Goal: Information Seeking & Learning: Learn about a topic

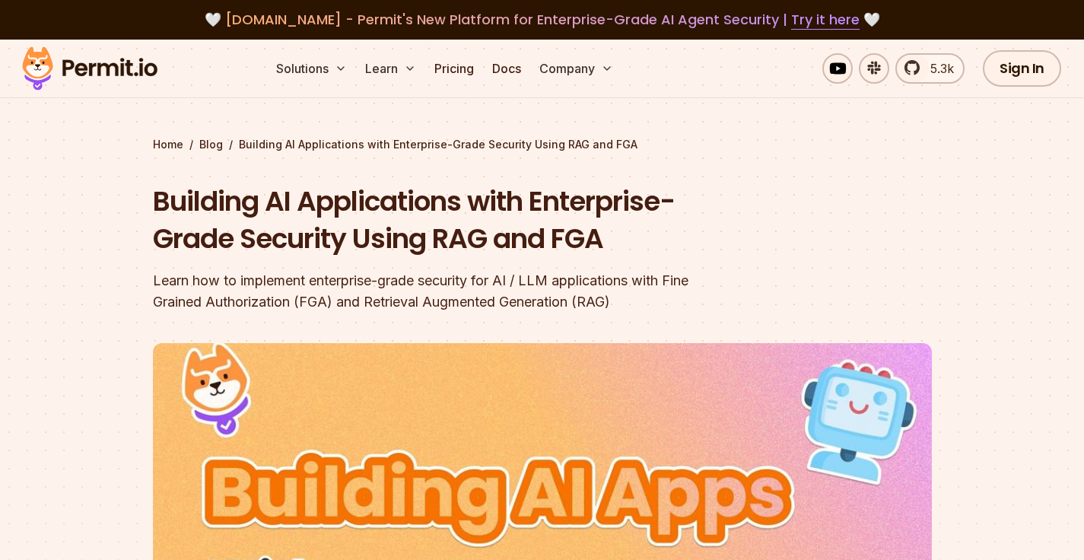
click at [567, 237] on h1 "Building AI Applications with Enterprise-Grade Security Using RAG and FGA" at bounding box center [445, 220] width 584 height 75
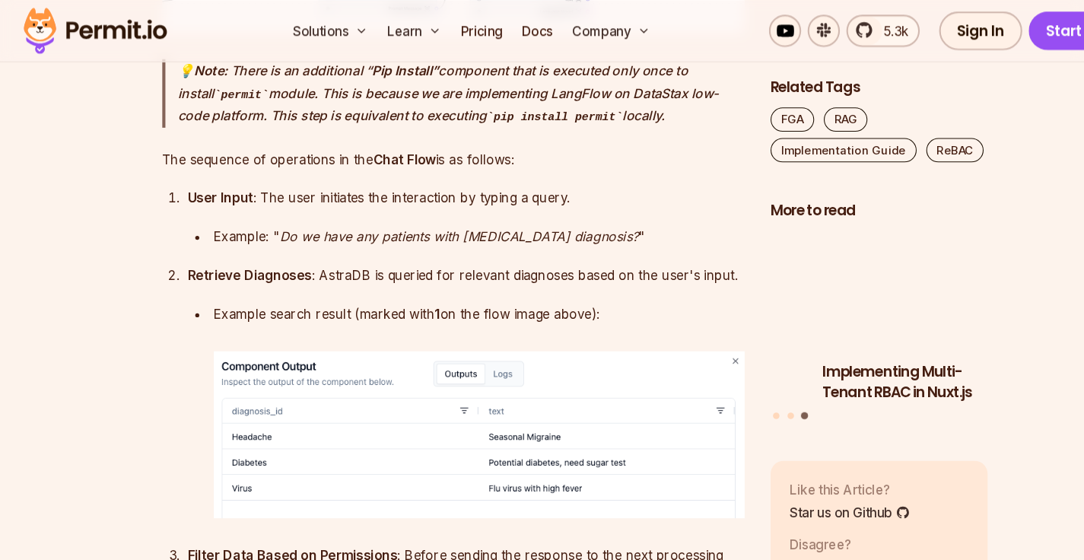
scroll to position [6677, 0]
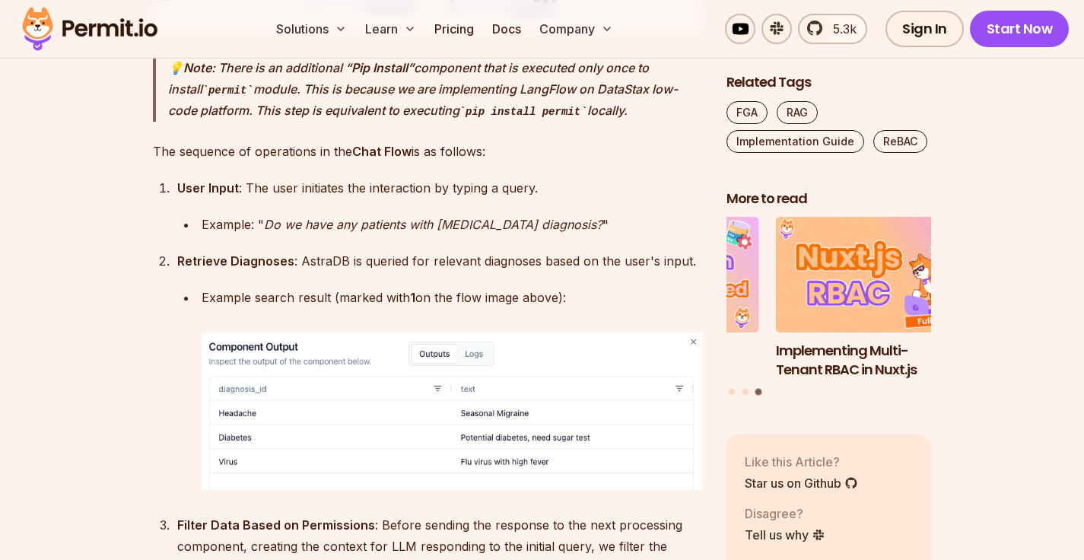
click at [838, 29] on span "5.3k" at bounding box center [840, 29] width 33 height 18
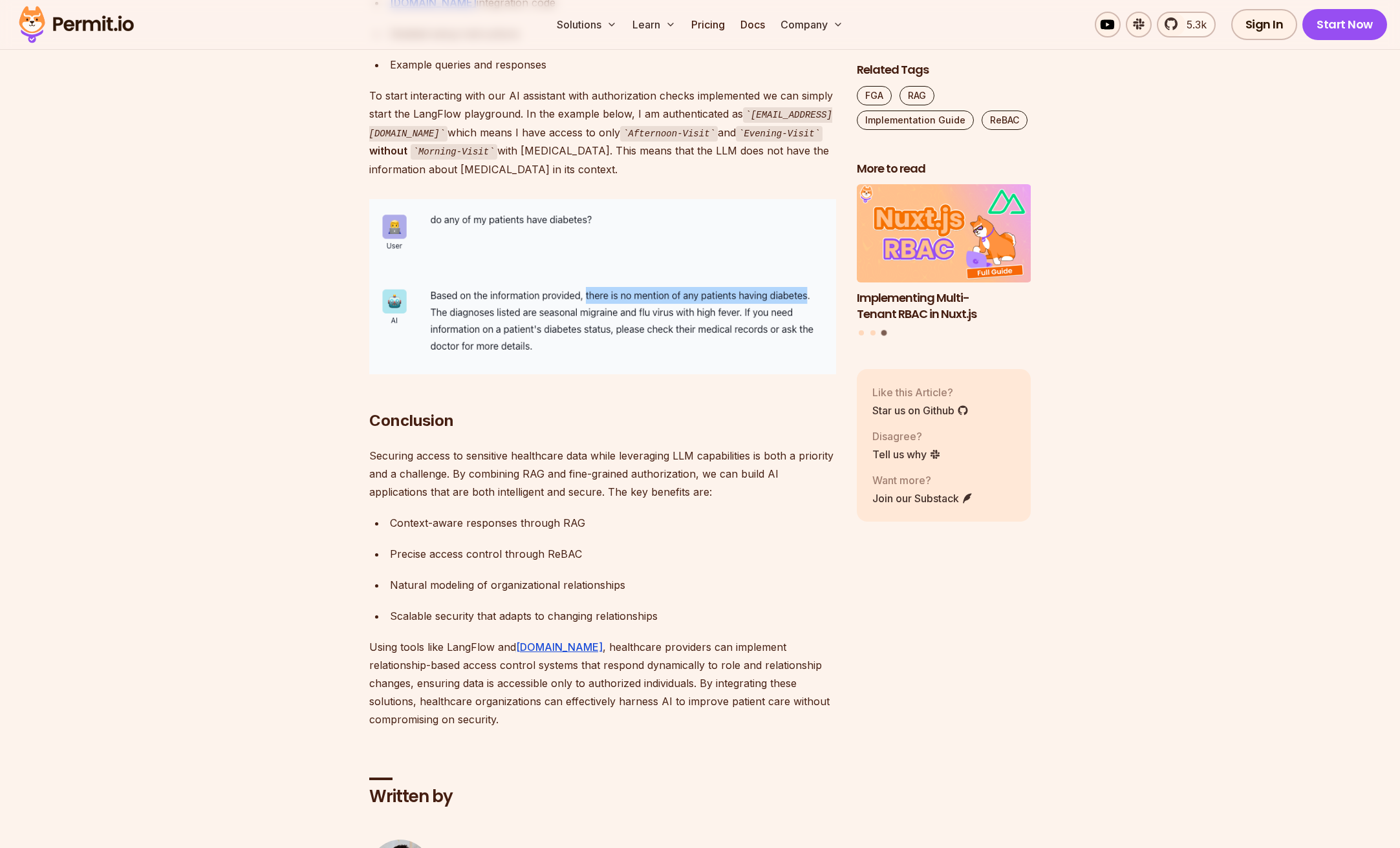
scroll to position [6920, 0]
drag, startPoint x: 418, startPoint y: 418, endPoint x: 423, endPoint y: 429, distance: 12.1
click at [423, 448] on p "Securing access to sensitive healthcare data while leveraging LLM capabilities …" at bounding box center [602, 475] width 467 height 54
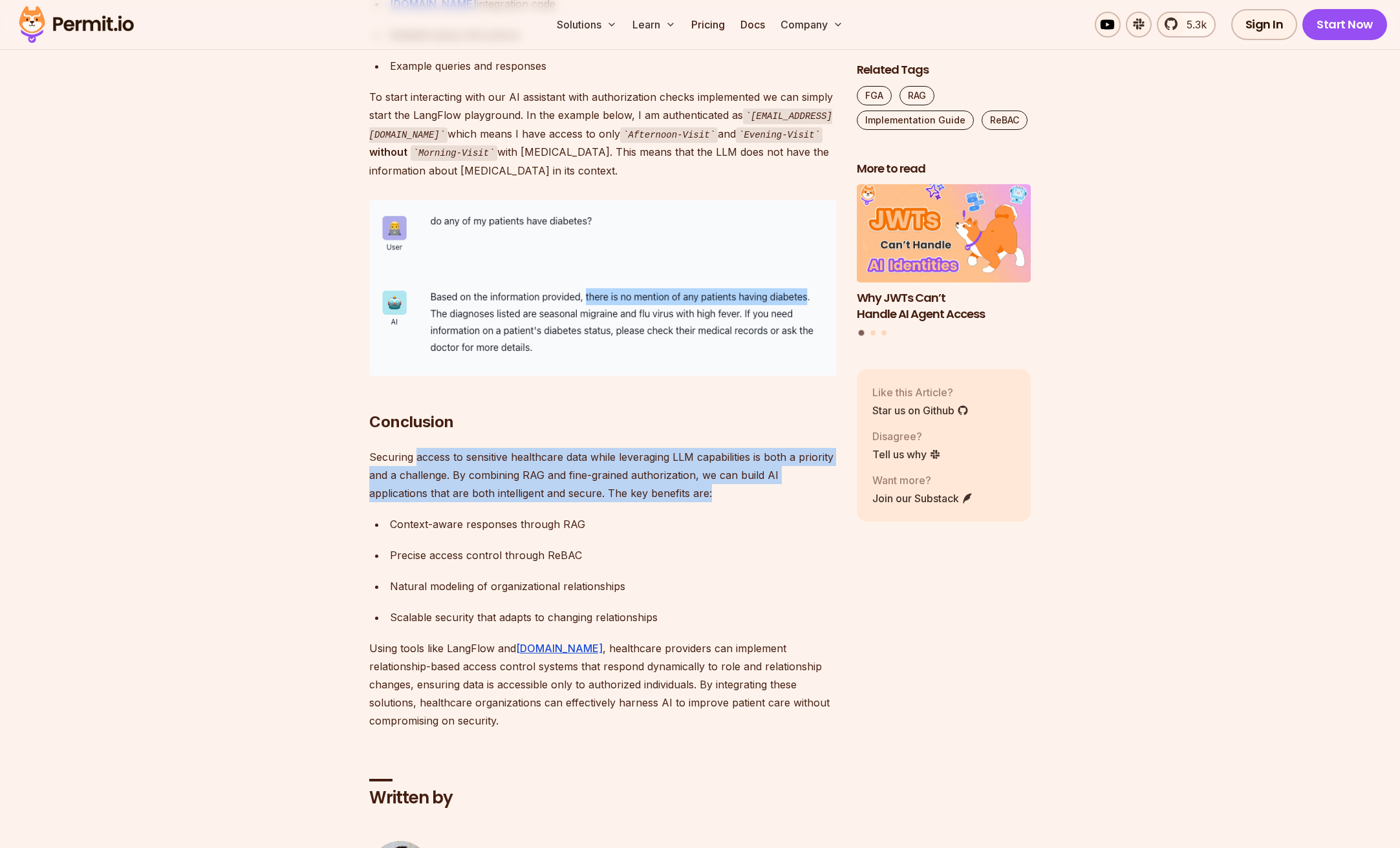
drag, startPoint x: 414, startPoint y: 418, endPoint x: 746, endPoint y: 458, distance: 334.4
click at [746, 458] on p "Securing access to sensitive healthcare data while leveraging LLM capabilities …" at bounding box center [602, 475] width 467 height 54
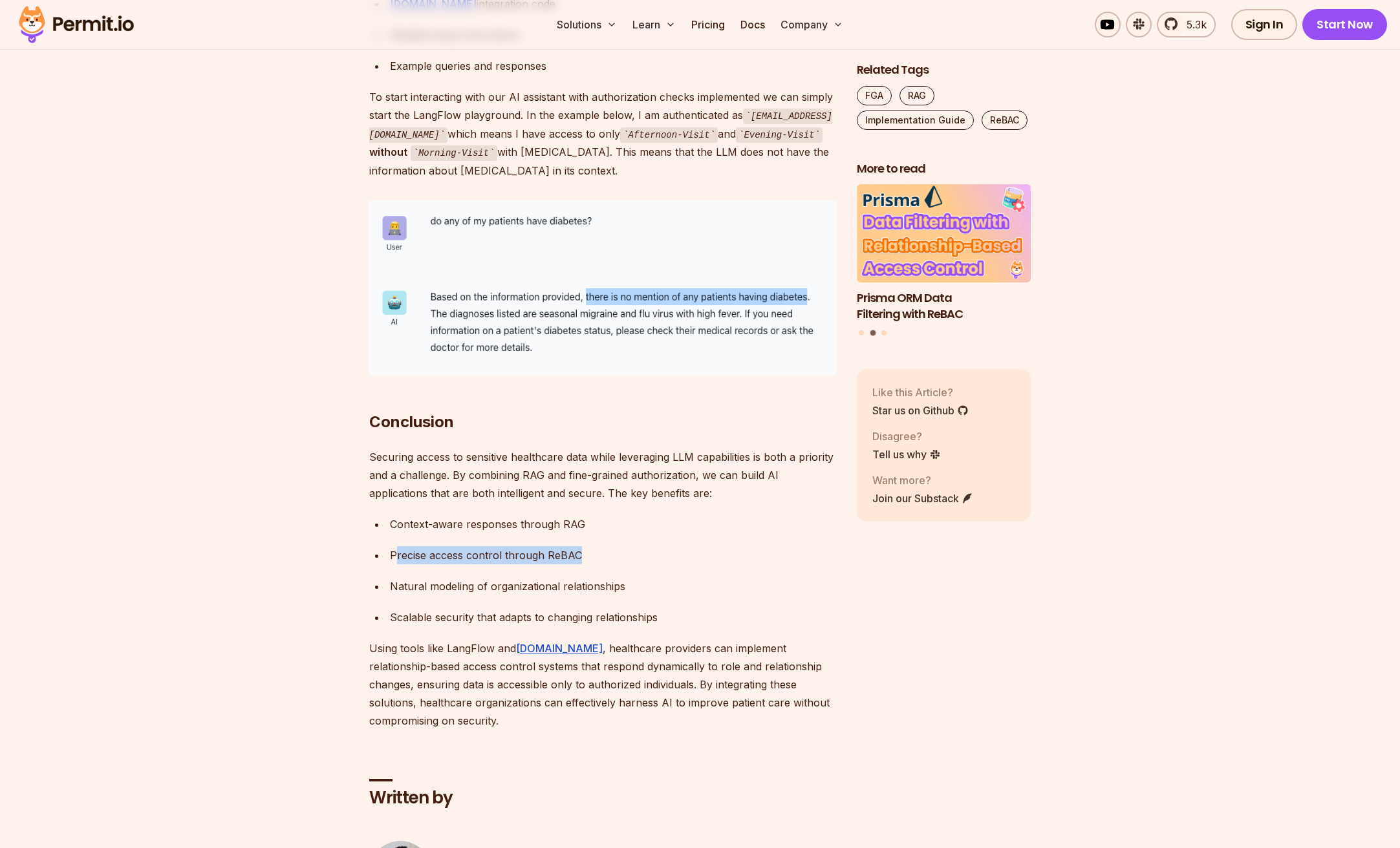
drag, startPoint x: 394, startPoint y: 518, endPoint x: 583, endPoint y: 523, distance: 189.1
click at [581, 475] on div "Precise access control through ReBAC" at bounding box center [613, 555] width 446 height 18
click at [583, 475] on div "Precise access control through ReBAC" at bounding box center [613, 555] width 446 height 18
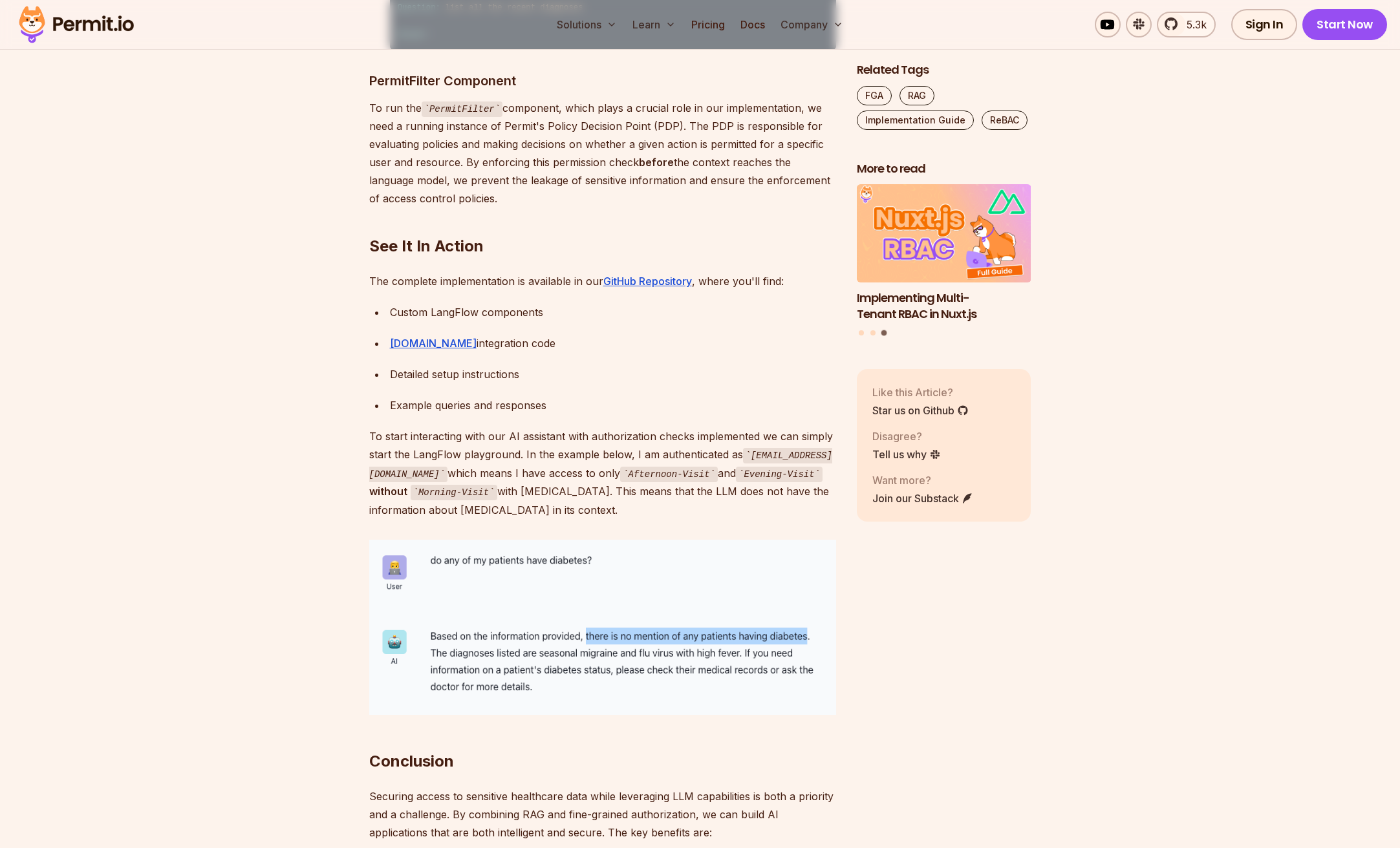
scroll to position [6539, 0]
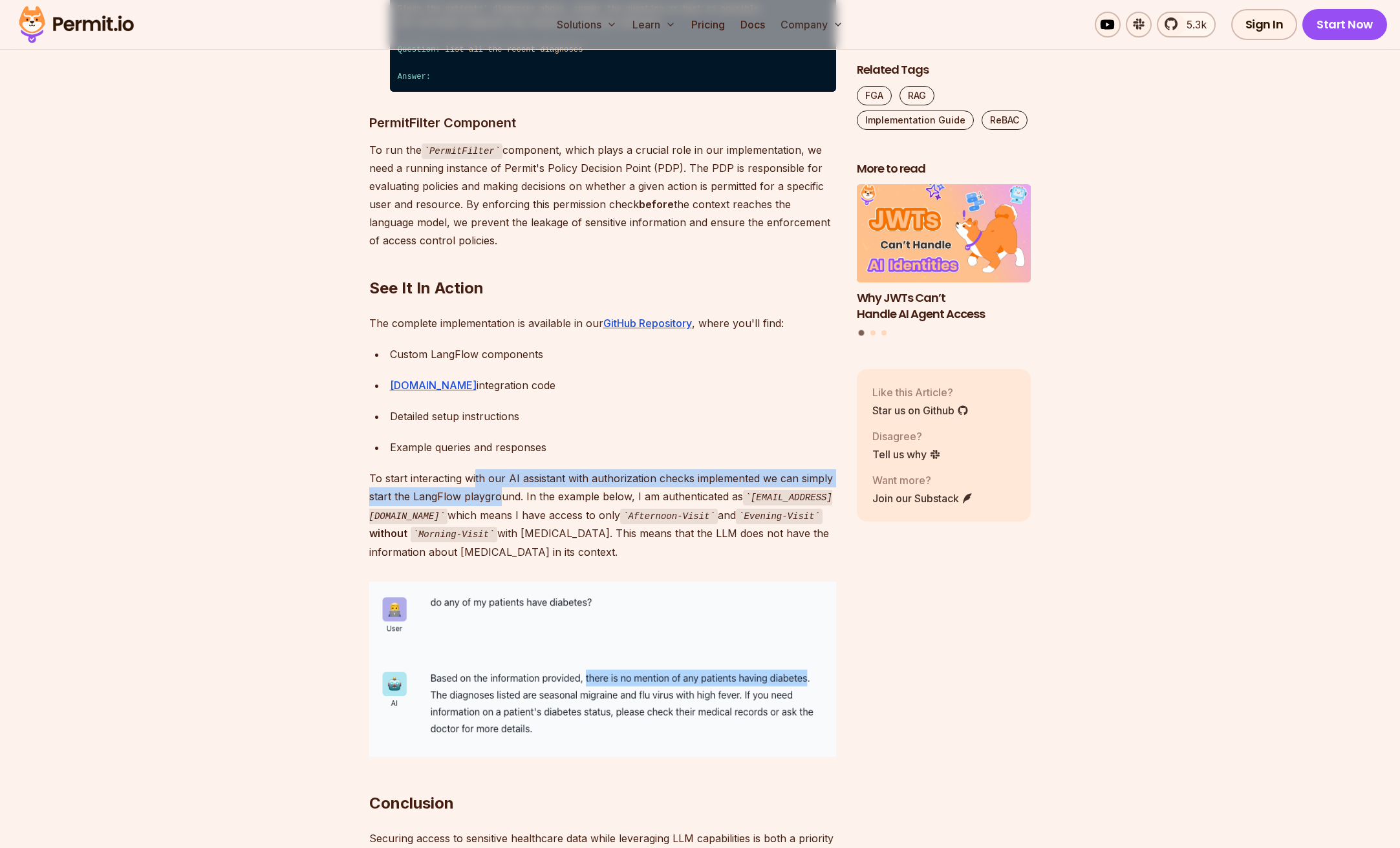
drag, startPoint x: 476, startPoint y: 440, endPoint x: 500, endPoint y: 458, distance: 30.0
click at [500, 469] on p "To start interacting with our AI assistant with authorization checks implemente…" at bounding box center [602, 515] width 467 height 92
drag, startPoint x: 386, startPoint y: 459, endPoint x: 496, endPoint y: 458, distance: 110.0
click at [496, 469] on p "To start interacting with our AI assistant with authorization checks implemente…" at bounding box center [602, 515] width 467 height 92
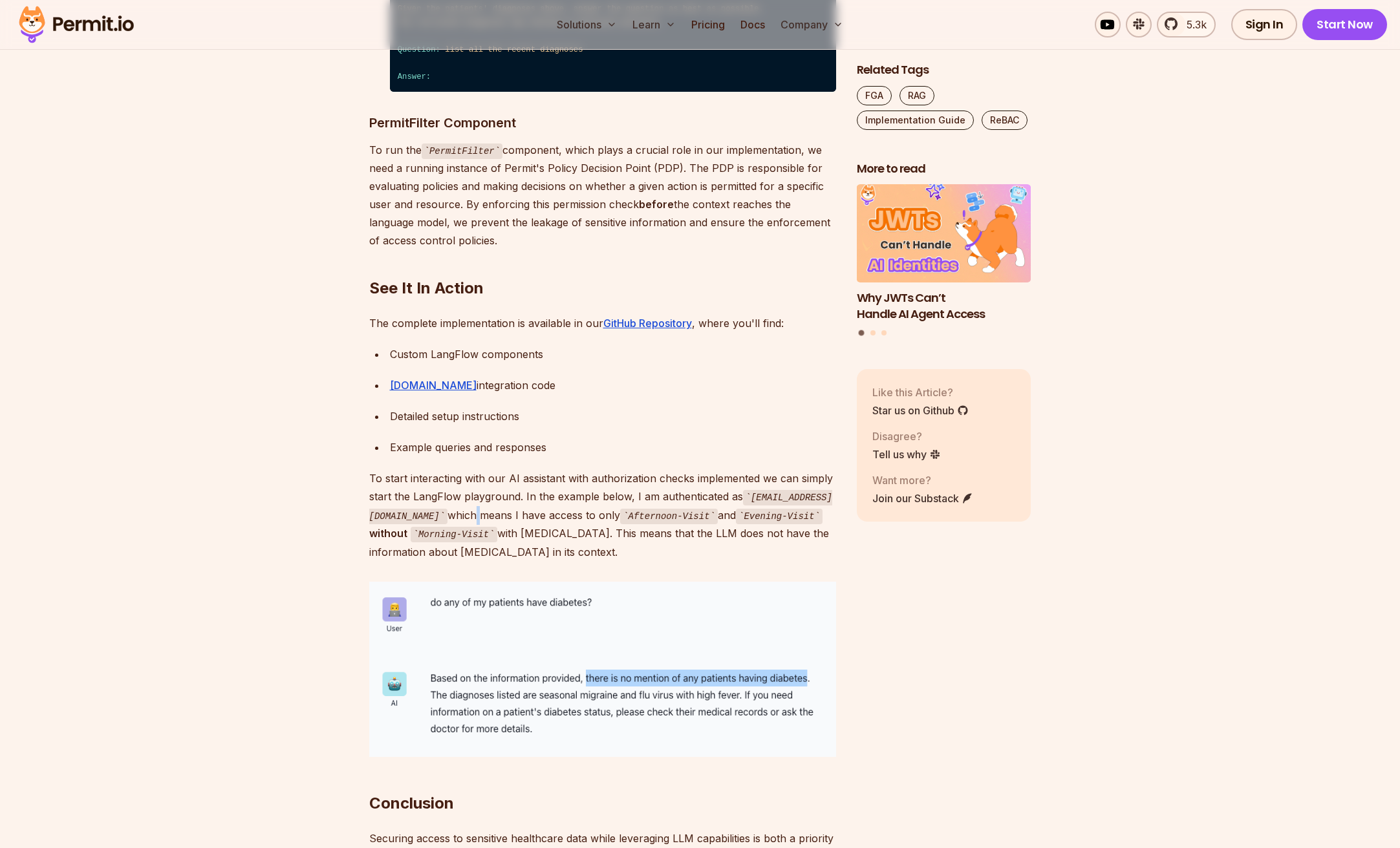
click at [513, 471] on p "To start interacting with our AI assistant with authorization checks implemente…" at bounding box center [602, 515] width 467 height 92
click at [528, 469] on p "To start interacting with our AI assistant with authorization checks implemente…" at bounding box center [602, 515] width 467 height 92
drag, startPoint x: 526, startPoint y: 461, endPoint x: 785, endPoint y: 452, distance: 259.2
click at [785, 469] on p "To start interacting with our AI assistant with authorization checks implemente…" at bounding box center [602, 515] width 467 height 92
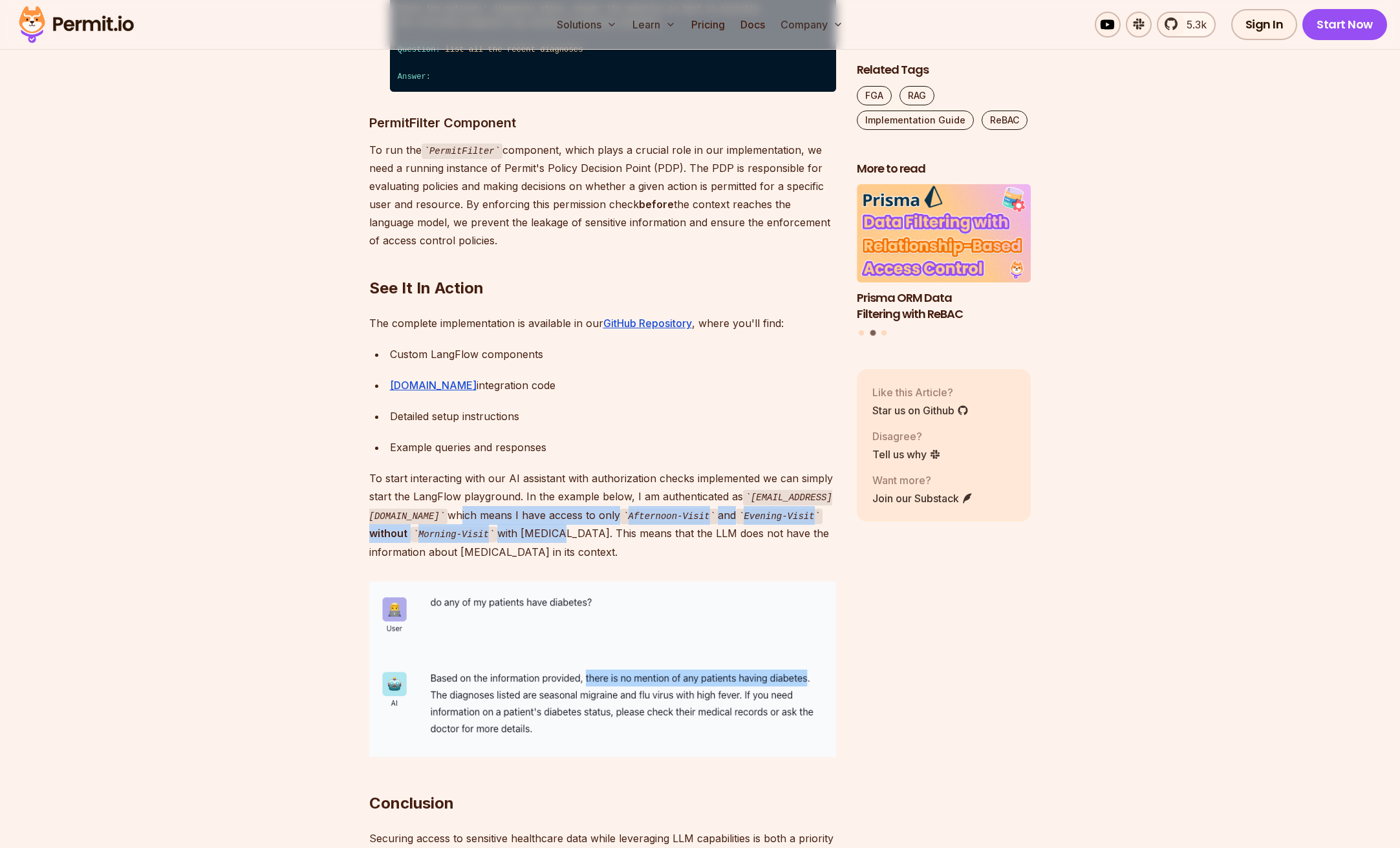
drag, startPoint x: 494, startPoint y: 479, endPoint x: 594, endPoint y: 495, distance: 101.3
click at [593, 475] on p "To start interacting with our AI assistant with authorization checks implemente…" at bounding box center [602, 515] width 467 height 92
click at [594, 475] on p "To start interacting with our AI assistant with authorization checks implemente…" at bounding box center [602, 515] width 467 height 92
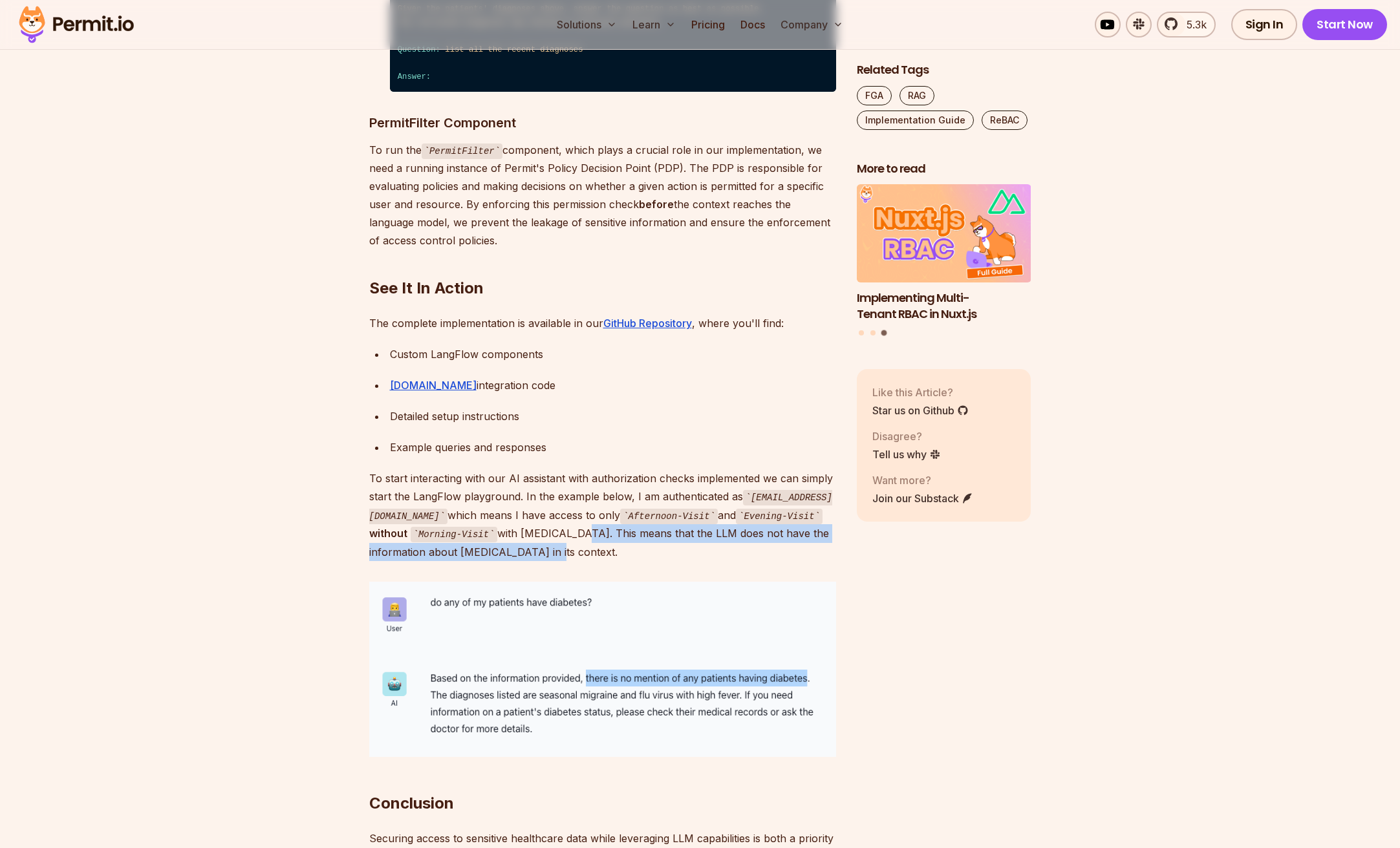
drag, startPoint x: 609, startPoint y: 496, endPoint x: 617, endPoint y: 511, distance: 17.0
click at [617, 475] on p "To start interacting with our AI assistant with authorization checks implemente…" at bounding box center [602, 515] width 467 height 92
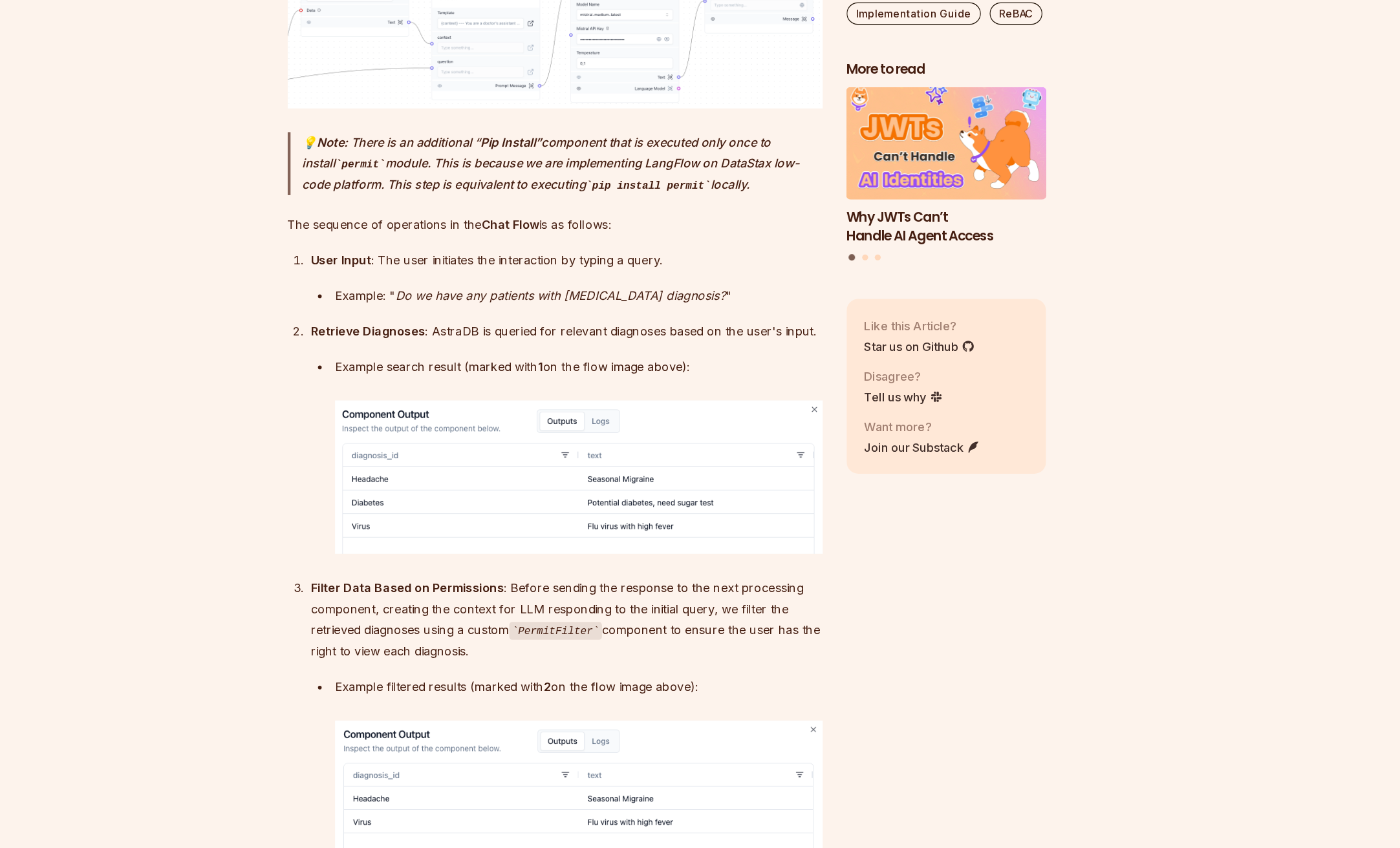
scroll to position [5498, 0]
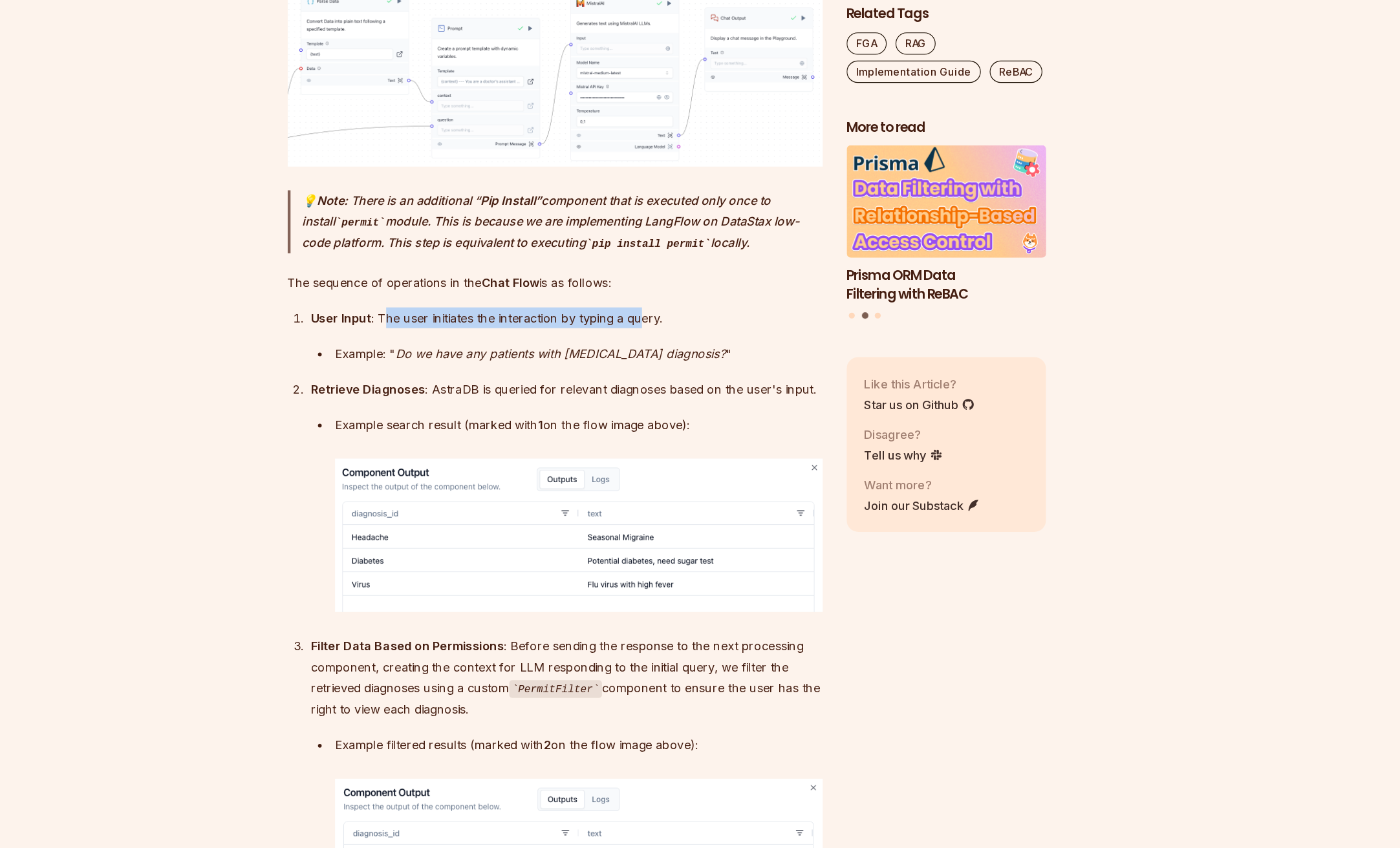
drag, startPoint x: 451, startPoint y: 299, endPoint x: 677, endPoint y: 302, distance: 226.0
click at [677, 325] on p "User Input : The user initiates the interaction by typing a query." at bounding box center [613, 334] width 446 height 18
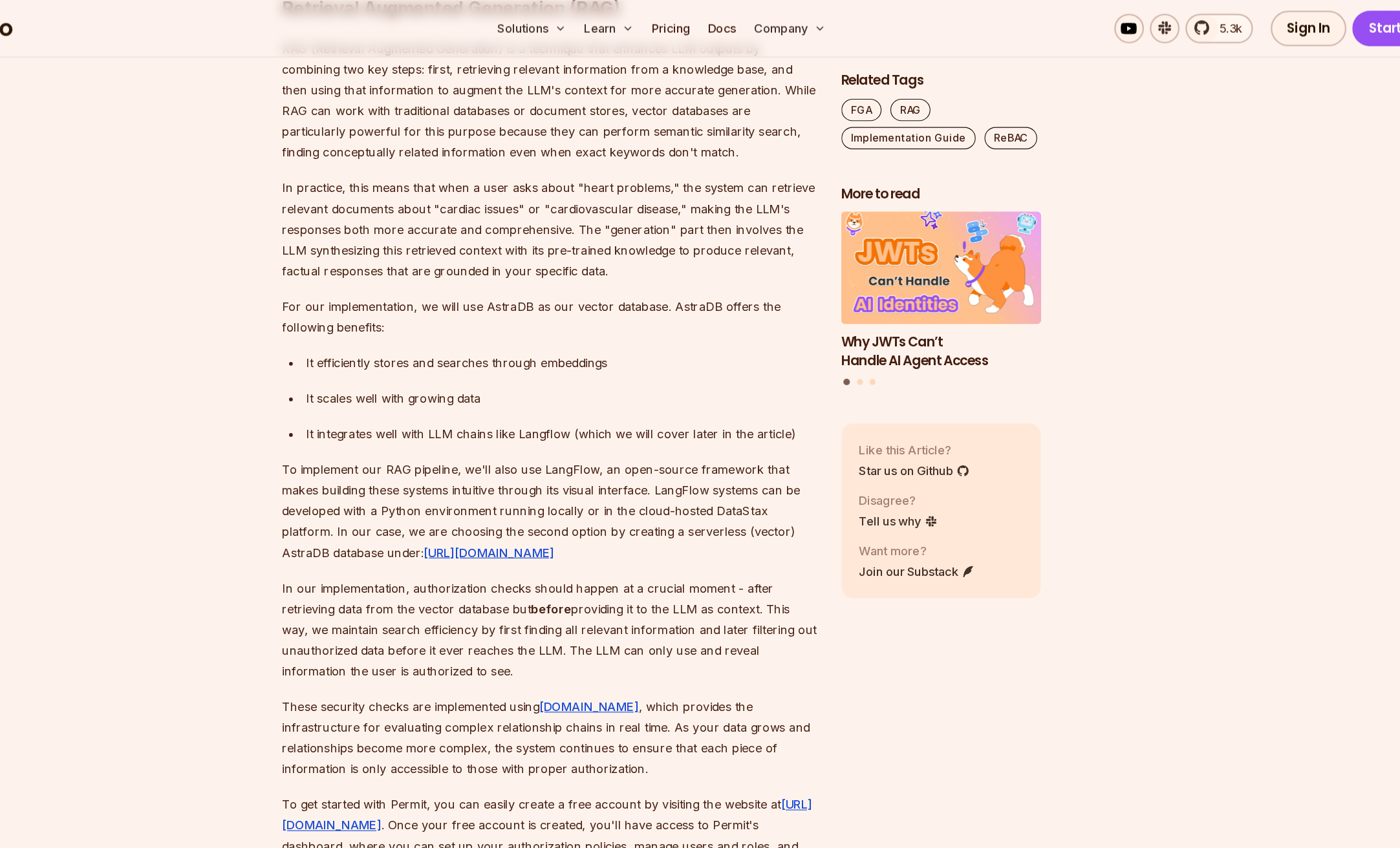
scroll to position [3066, 0]
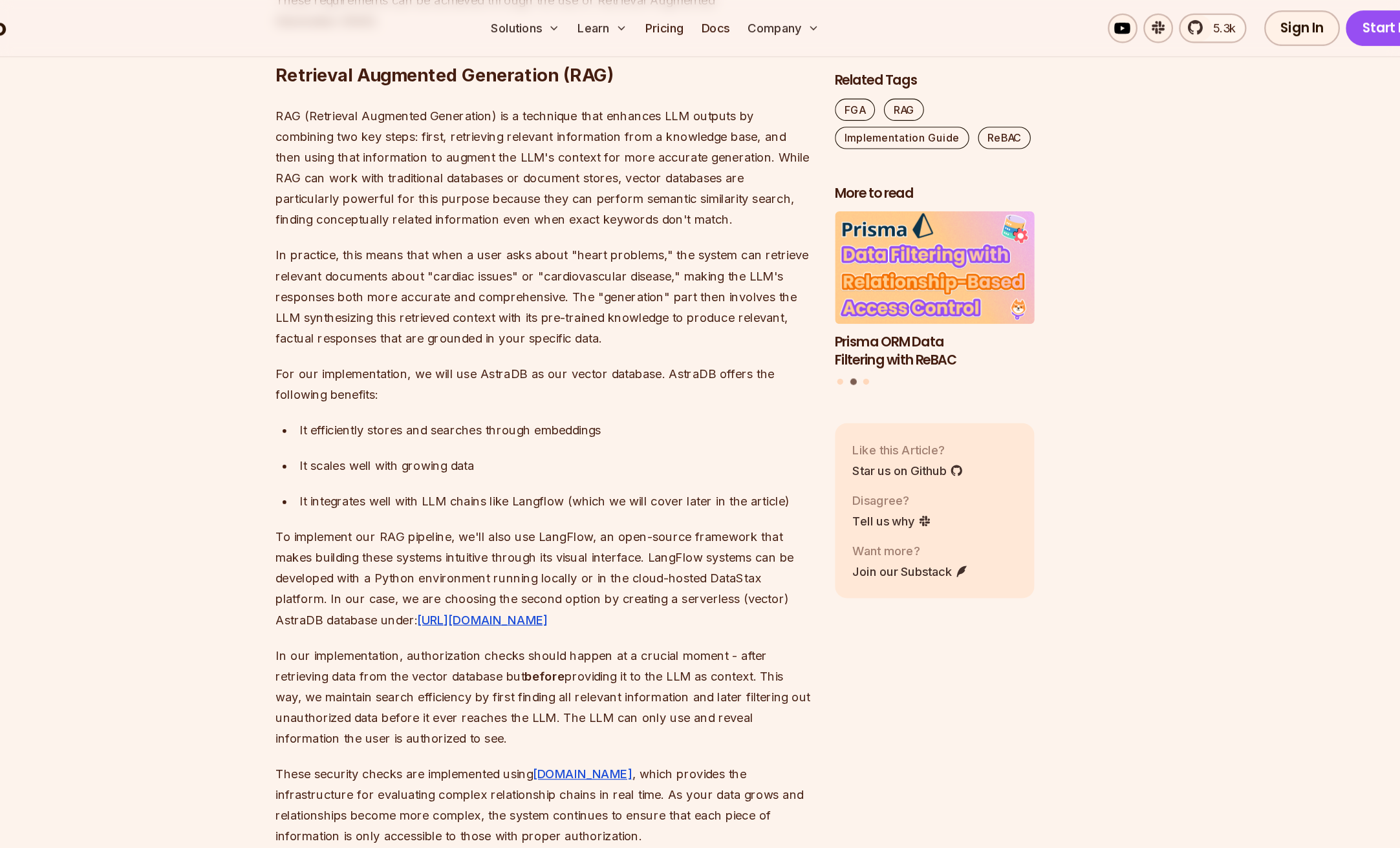
click at [455, 366] on div "It efficiently stores and searches through embeddings" at bounding box center [613, 375] width 446 height 18
click at [458, 366] on div "It efficiently stores and searches through embeddings" at bounding box center [613, 375] width 446 height 18
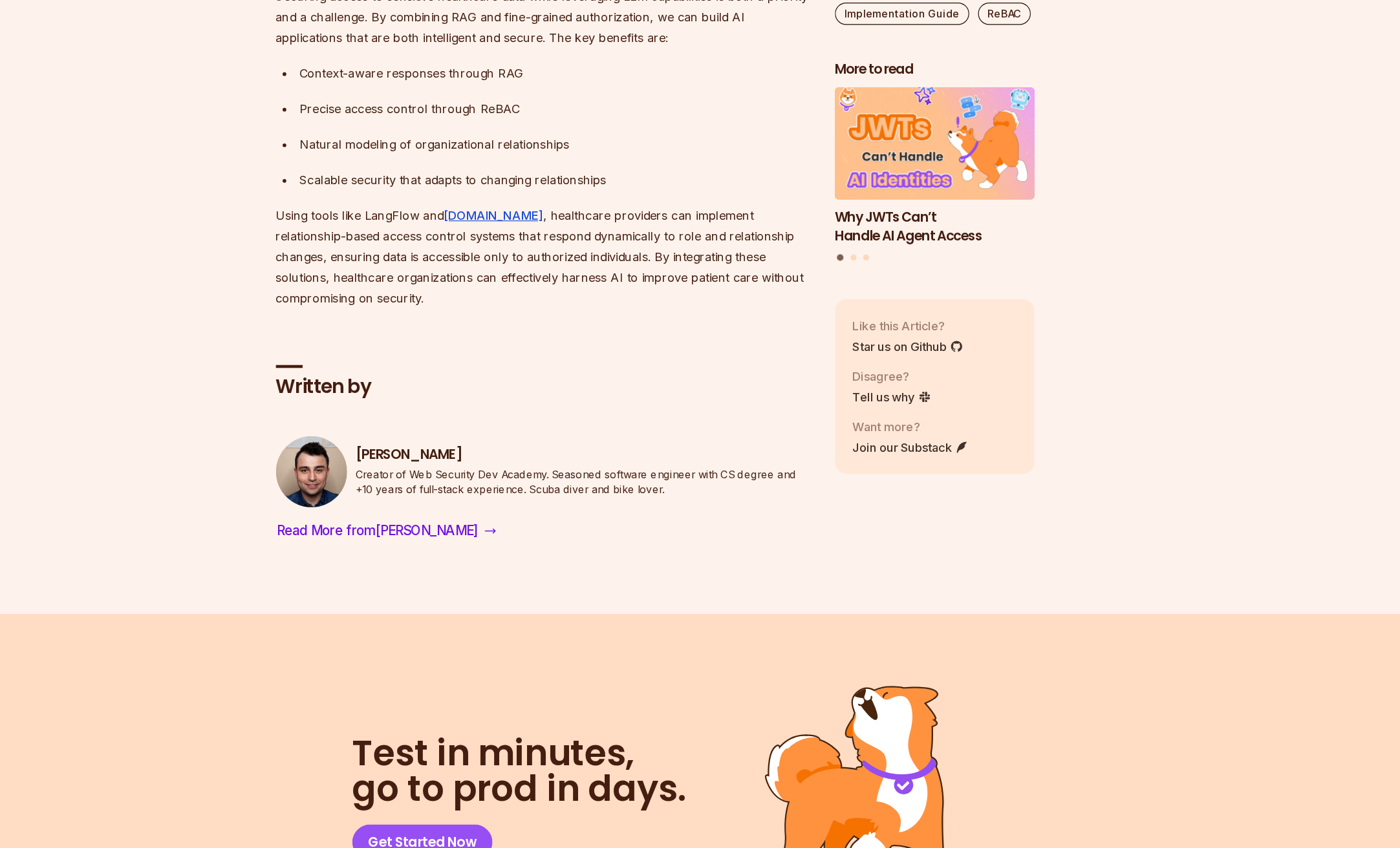
scroll to position [7328, 0]
